Goal: Task Accomplishment & Management: Use online tool/utility

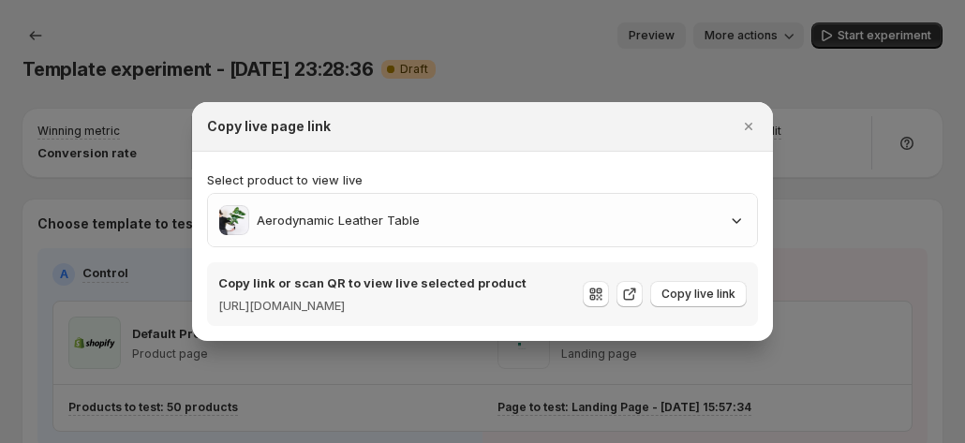
click at [290, 27] on div at bounding box center [482, 221] width 965 height 443
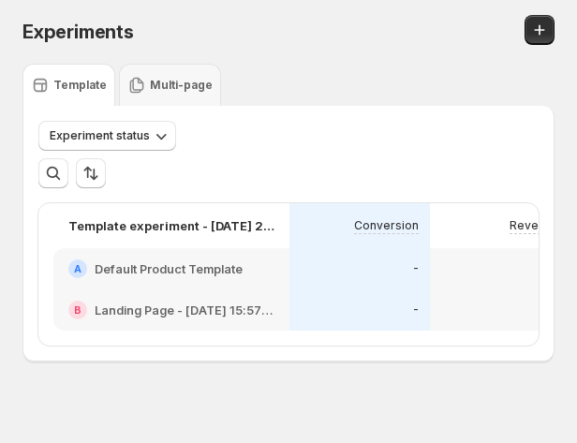
scroll to position [28, 0]
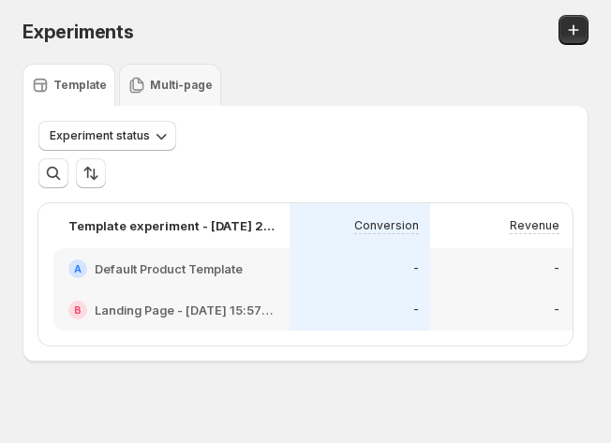
click at [585, 14] on div "Experiments. This page is ready Experiments" at bounding box center [305, 32] width 566 height 64
click at [583, 25] on icon "Create new experiment" at bounding box center [573, 30] width 19 height 19
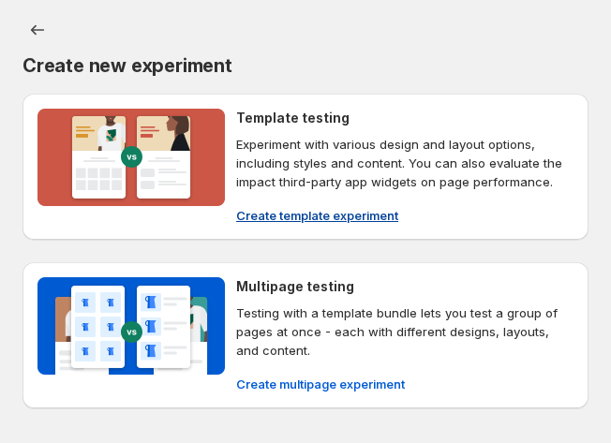
click at [315, 211] on span "Create template experiment" at bounding box center [317, 215] width 162 height 19
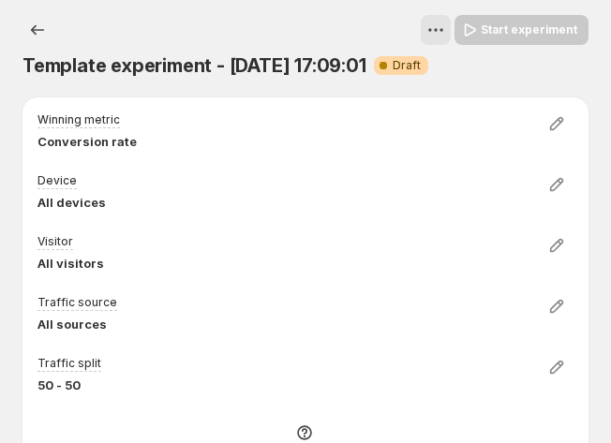
click at [318, 68] on span "Template experiment - [DATE] 17:09:01" at bounding box center [194, 65] width 344 height 22
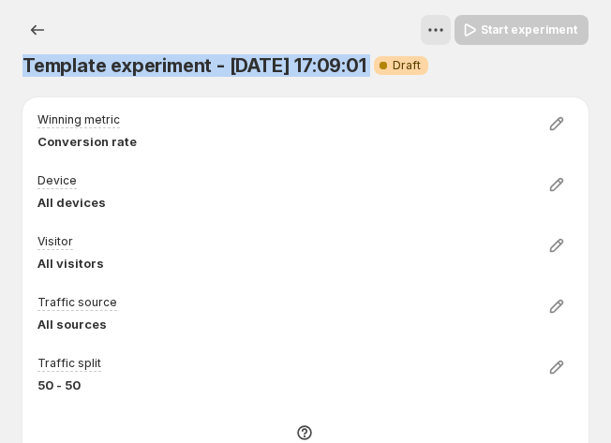
click at [318, 68] on span "Template experiment - [DATE] 17:09:01" at bounding box center [194, 65] width 344 height 22
click at [268, 65] on span "Template experiment - [DATE] 17:09:01" at bounding box center [194, 65] width 344 height 22
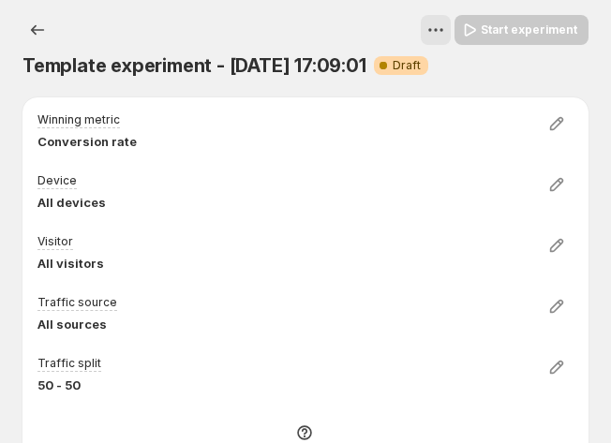
click at [320, 61] on span "Template experiment - [DATE] 17:09:01" at bounding box center [194, 65] width 344 height 22
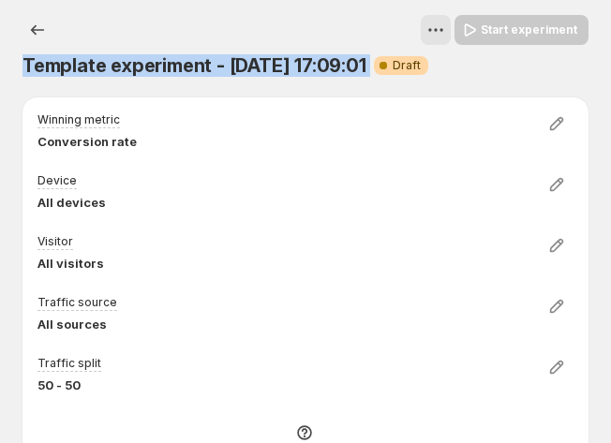
click at [320, 61] on span "Template experiment - [DATE] 17:09:01" at bounding box center [194, 65] width 344 height 22
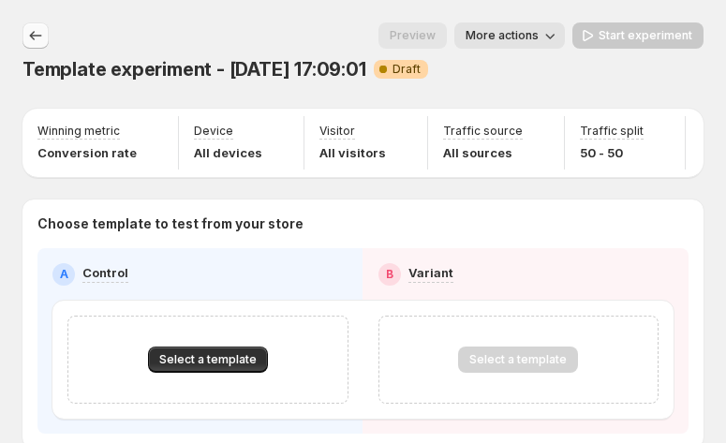
click at [30, 38] on icon "Experiments" at bounding box center [35, 35] width 19 height 19
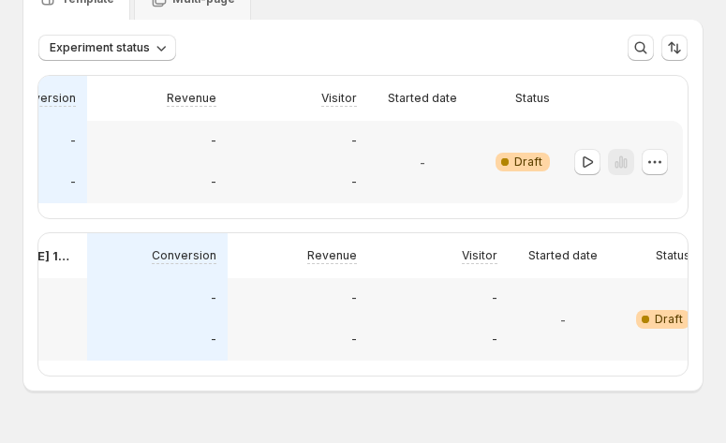
scroll to position [0, 343]
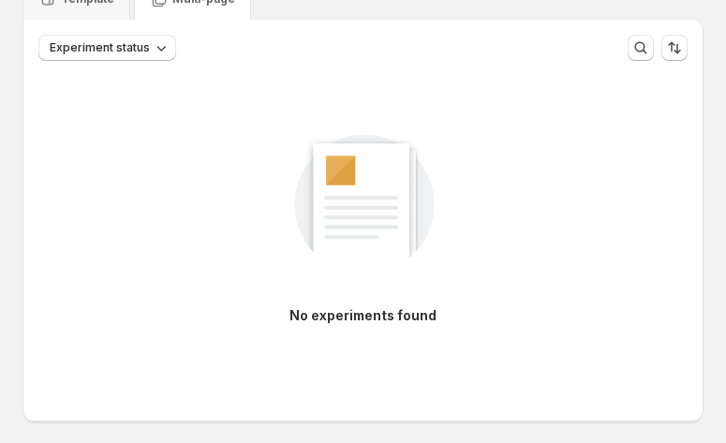
scroll to position [0, 0]
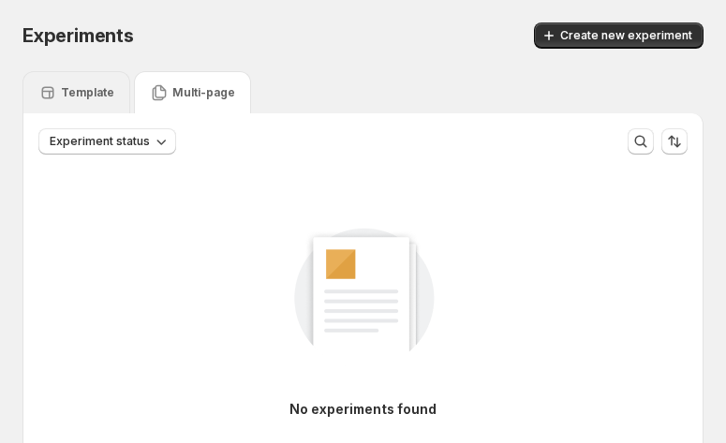
click at [94, 93] on p "Template" at bounding box center [87, 92] width 53 height 15
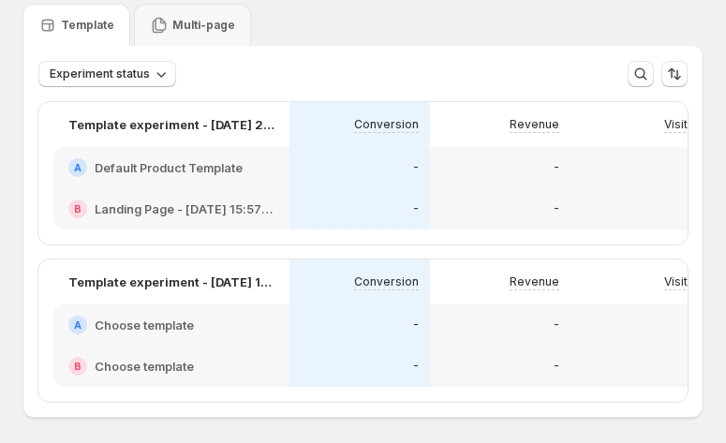
scroll to position [94, 0]
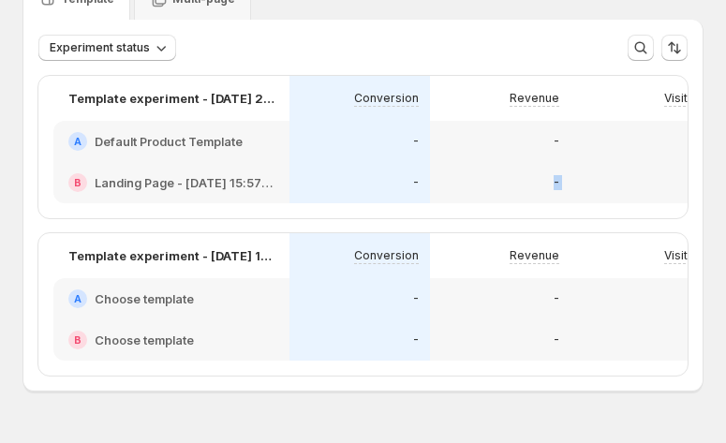
drag, startPoint x: 455, startPoint y: 216, endPoint x: 616, endPoint y: 218, distance: 161.1
click at [585, 218] on div "Template experiment - [DATE] 23:28:36 Conversion Revenue Visitor Started date S…" at bounding box center [362, 147] width 649 height 142
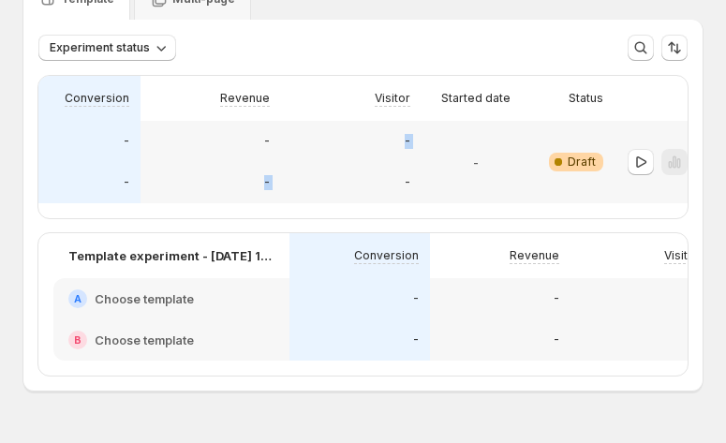
scroll to position [0, 343]
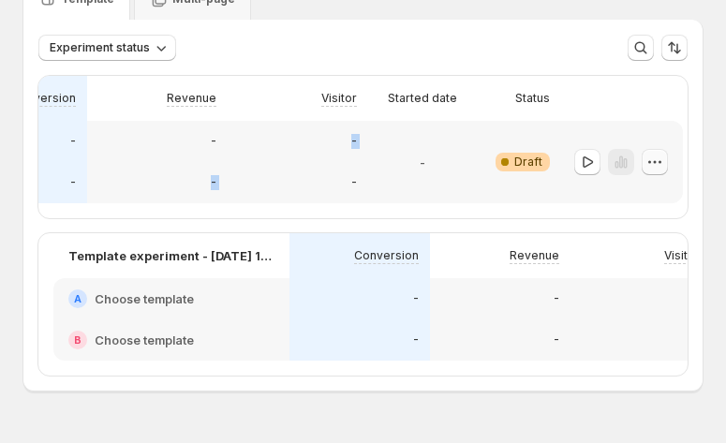
click at [585, 149] on button "button" at bounding box center [655, 162] width 26 height 26
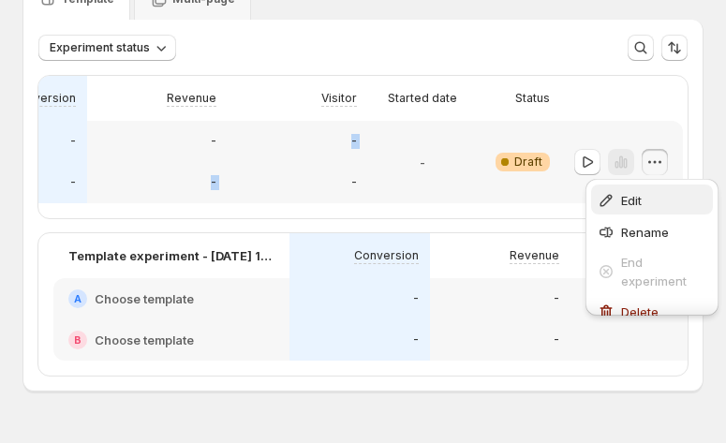
click at [585, 198] on icon "button" at bounding box center [606, 200] width 12 height 12
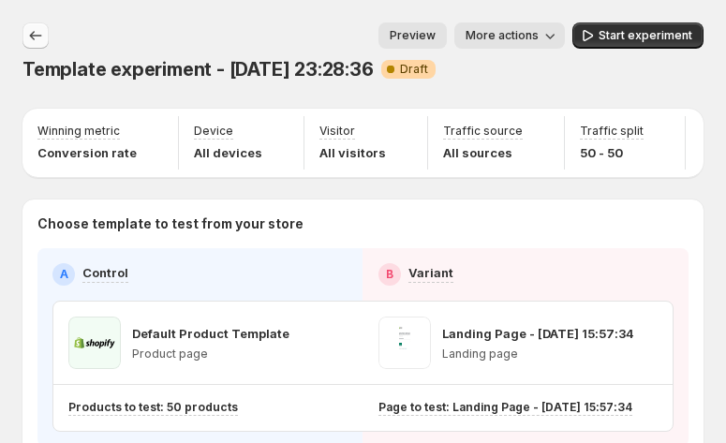
click at [34, 29] on icon "Experiments" at bounding box center [35, 35] width 19 height 19
